Goal: Communication & Community: Answer question/provide support

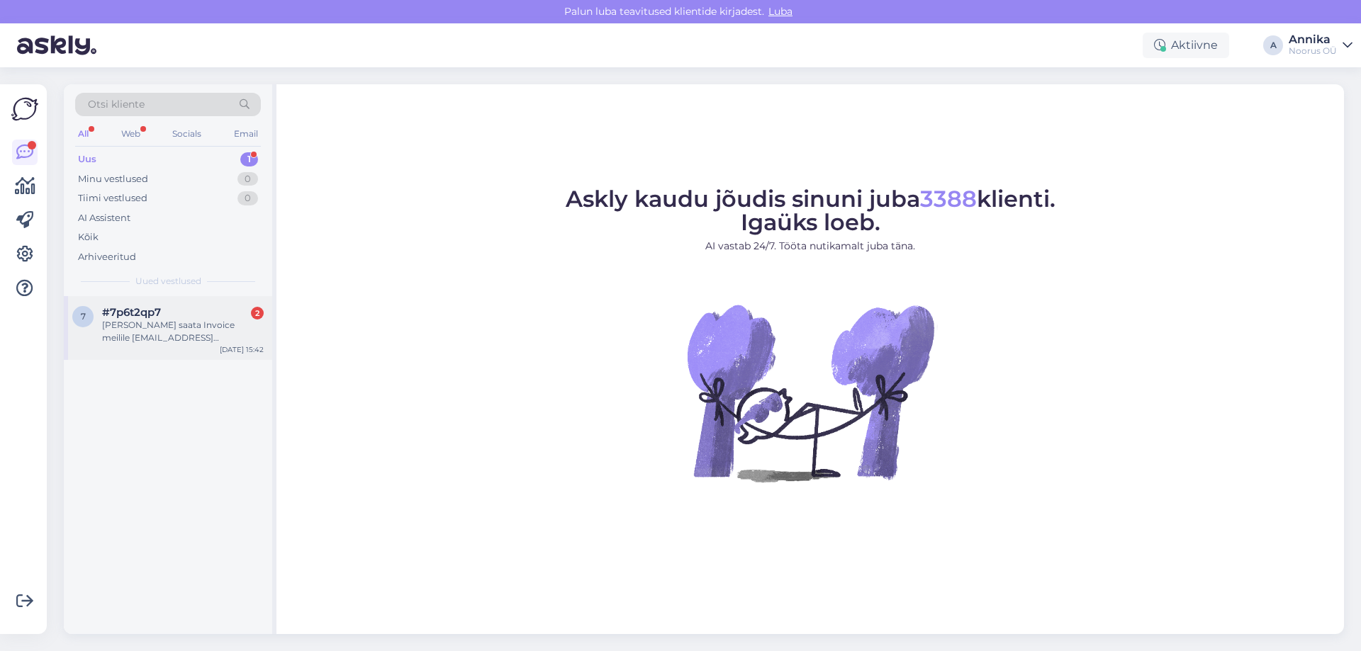
click at [177, 310] on div "#7p6t2qp7 2" at bounding box center [183, 312] width 162 height 13
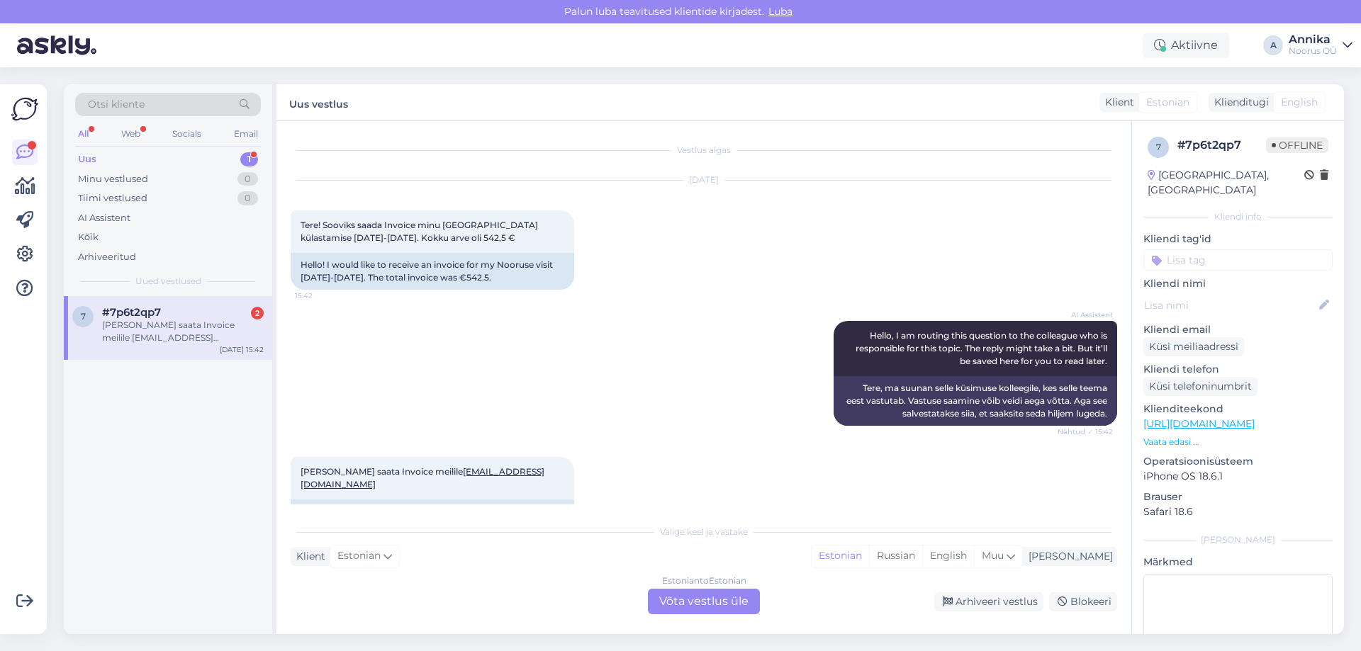
scroll to position [22, 0]
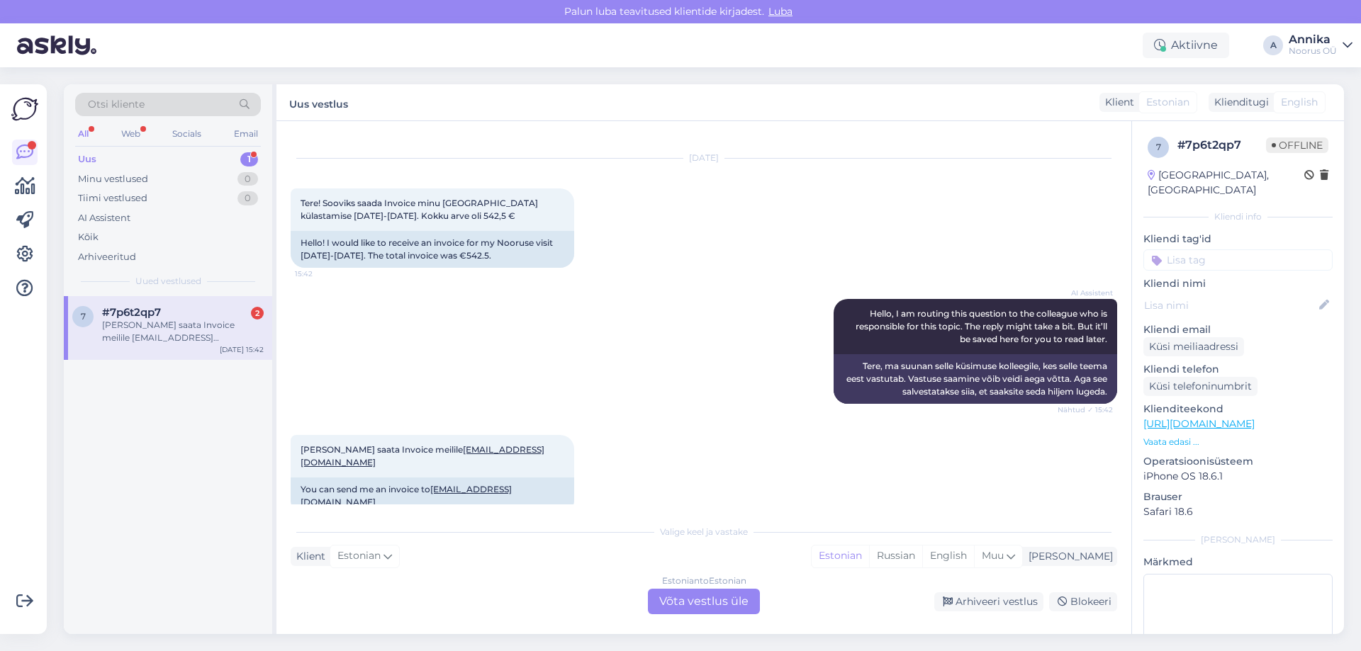
click at [712, 597] on div "Estonian to Estonian Võta vestlus üle" at bounding box center [704, 602] width 112 height 26
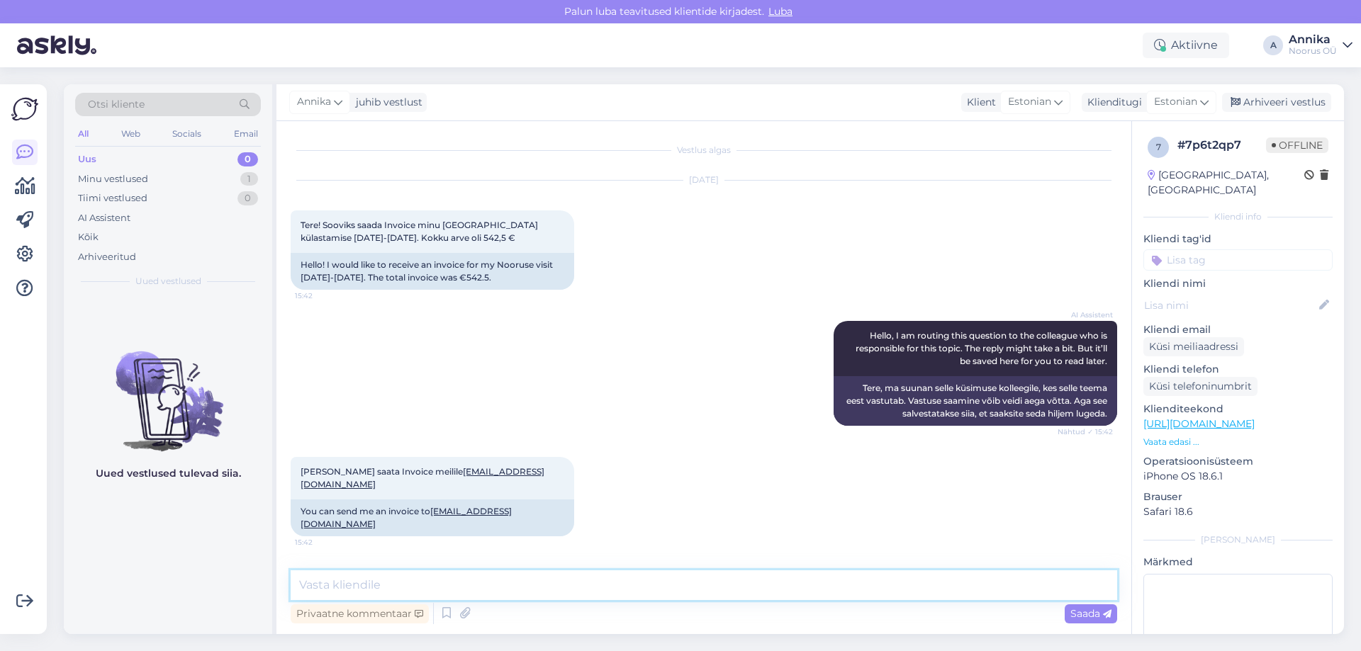
click at [446, 590] on textarea at bounding box center [704, 586] width 826 height 30
type textarea "Tere! Kelle nimele oli tuba broneeritud?"
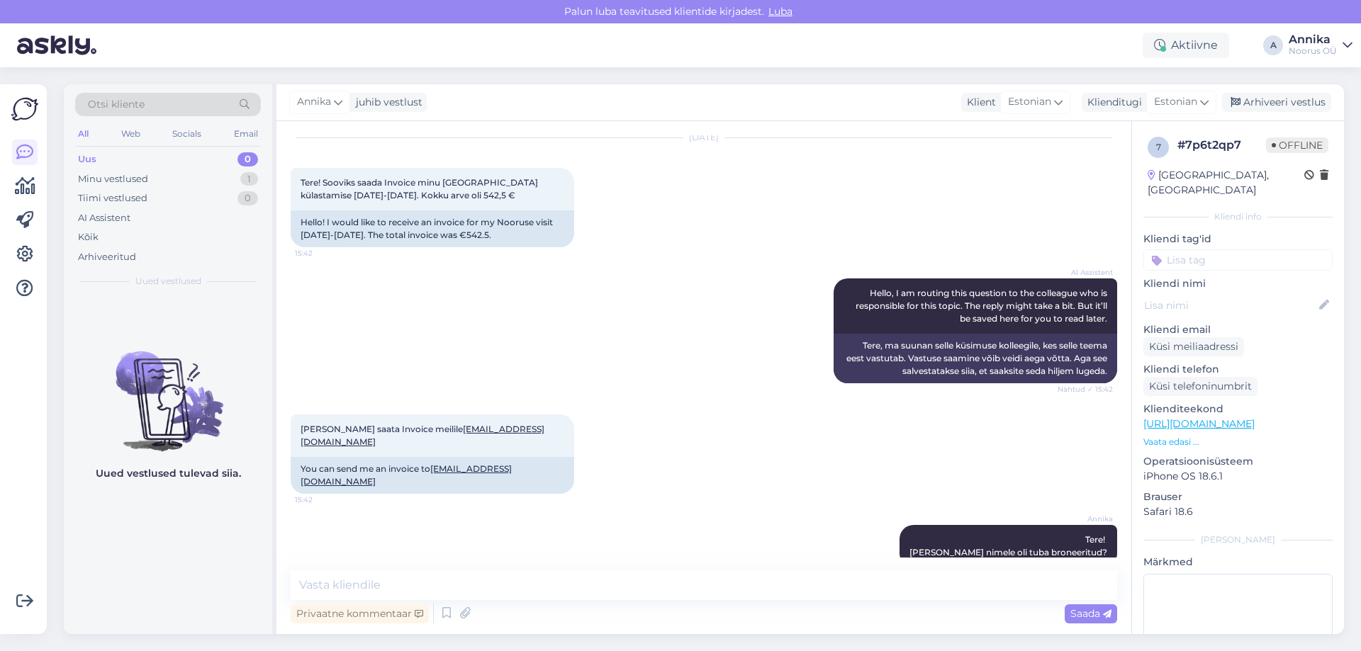
drag, startPoint x: 561, startPoint y: 291, endPoint x: 578, endPoint y: 262, distance: 33.9
click at [569, 279] on div "AI Assistent Hello, I am routing this question to the colleague who is responsi…" at bounding box center [704, 331] width 826 height 136
drag, startPoint x: 403, startPoint y: 182, endPoint x: 548, endPoint y: 193, distance: 145.0
click at [548, 193] on div "Tere! Sooviks saada Invoice minu Nooruse külastamise 27-30.aprill. Kokku arve o…" at bounding box center [433, 189] width 284 height 43
click at [532, 294] on div "AI Assistent Hello, I am routing this question to the colleague who is responsi…" at bounding box center [704, 331] width 826 height 136
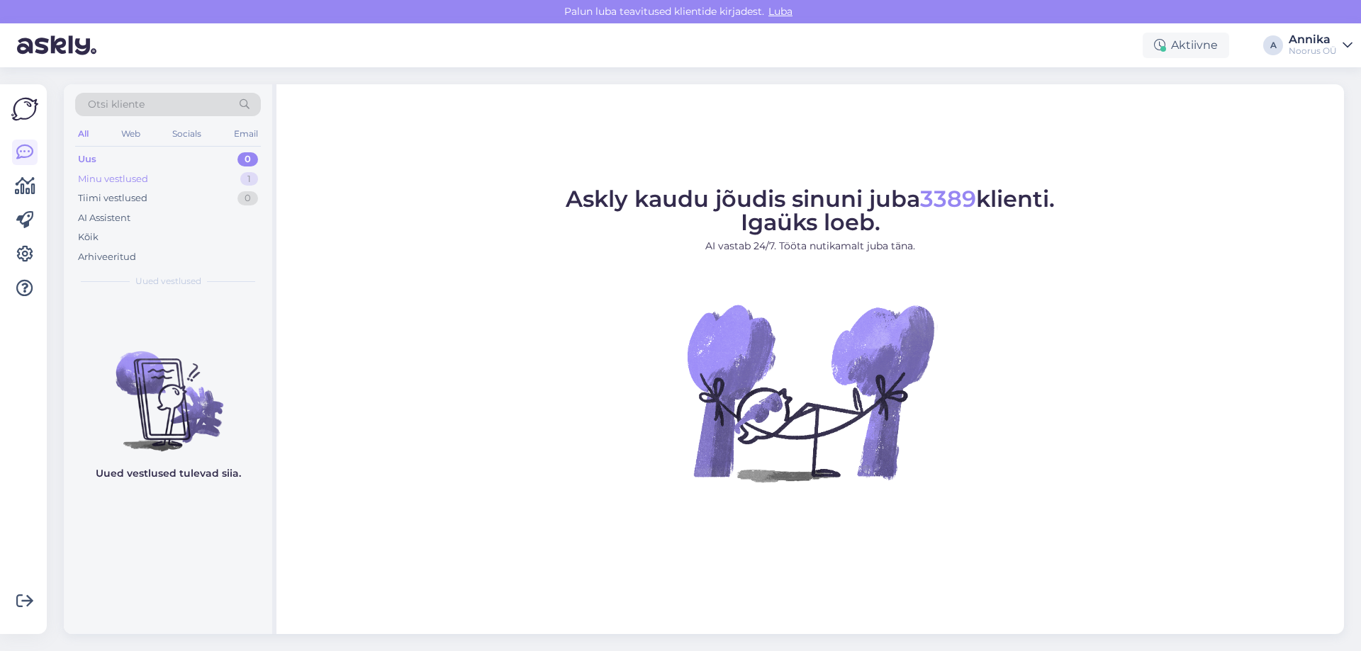
click at [198, 176] on div "Minu vestlused 1" at bounding box center [168, 179] width 186 height 20
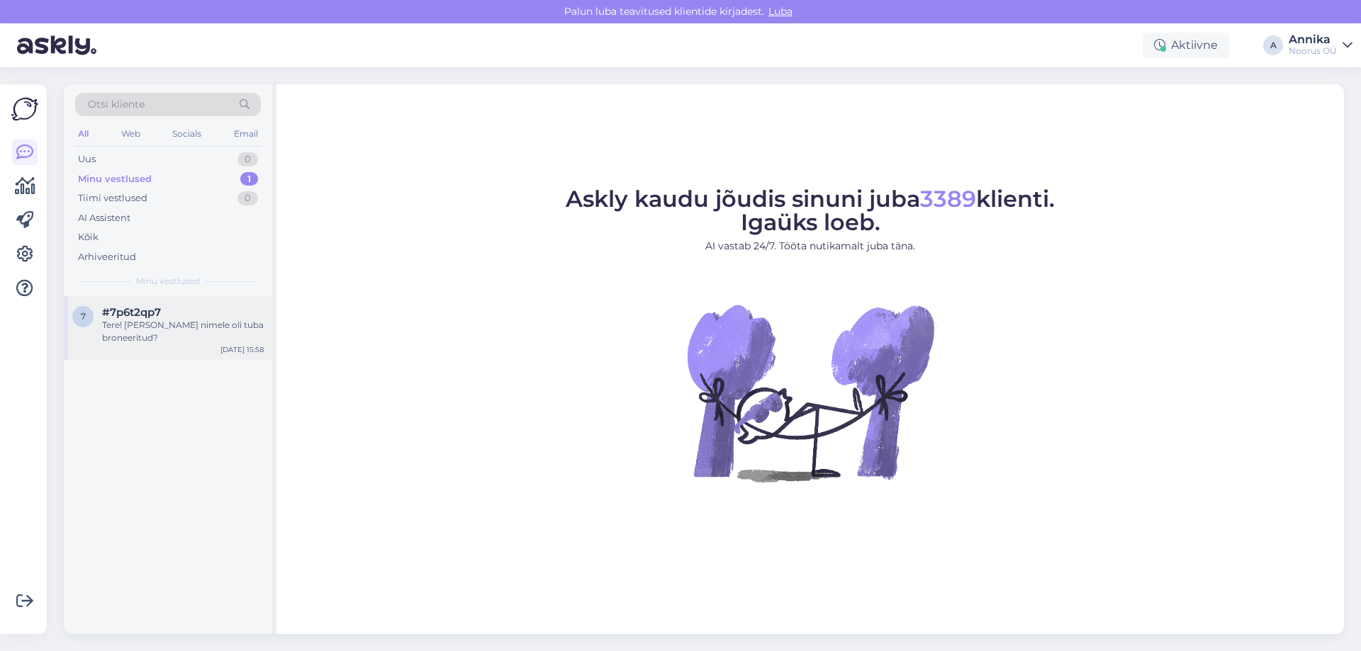
click at [183, 349] on div "7 #7p6t2qp7 Tere! [PERSON_NAME] nimele oli tuba broneeritud? [DATE] 15:58" at bounding box center [168, 328] width 208 height 64
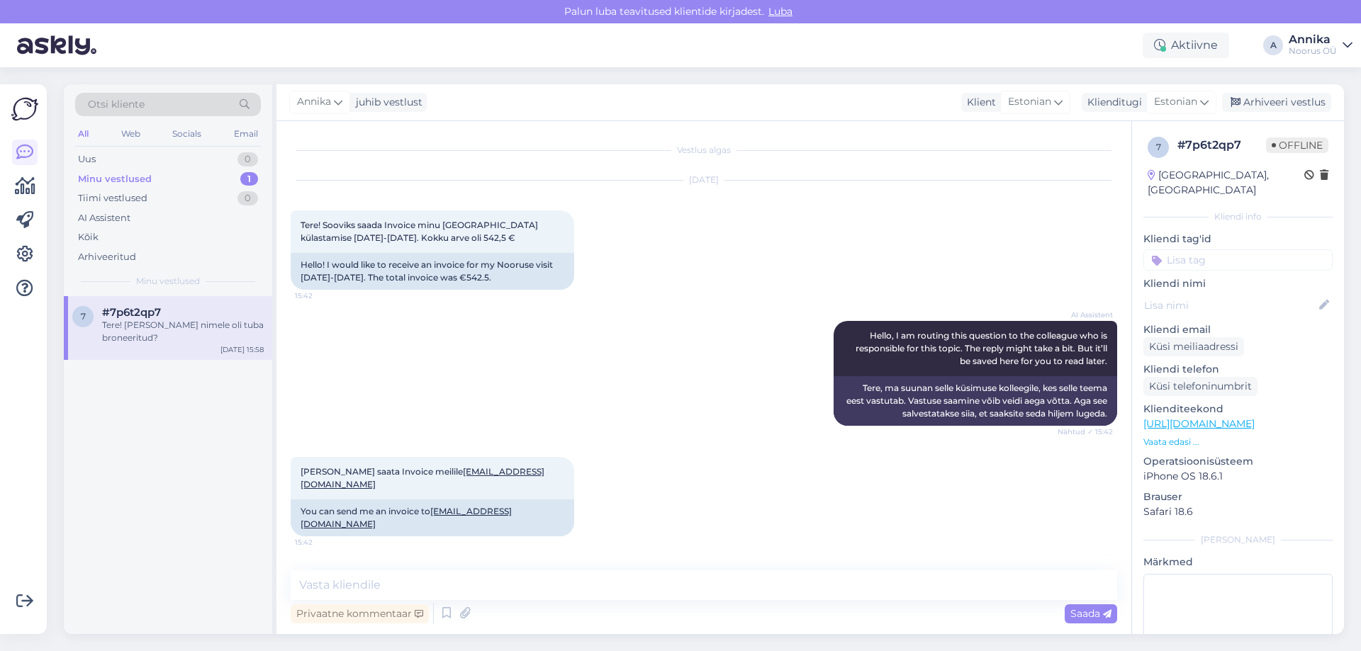
scroll to position [43, 0]
